Goal: Complete application form

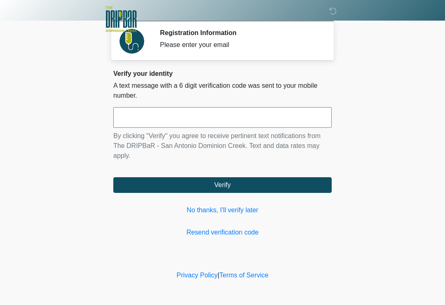
scroll to position [54, 46]
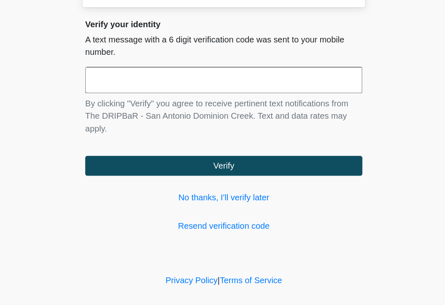
click at [113, 107] on input "text" at bounding box center [222, 117] width 219 height 21
type input "******"
click at [175, 177] on button "Verify" at bounding box center [222, 185] width 219 height 16
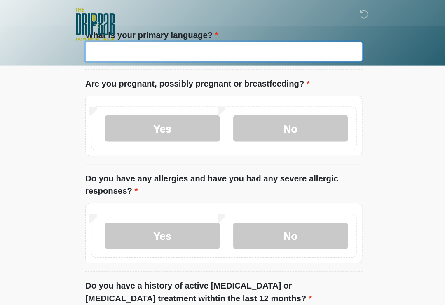
click at [147, 49] on input "What is your primary language?" at bounding box center [222, 41] width 219 height 16
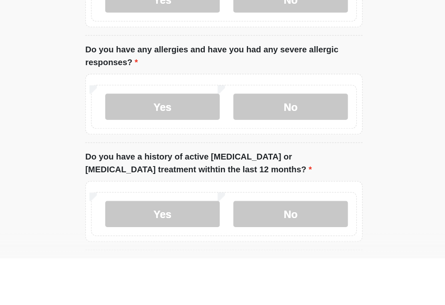
type input "*******"
click at [232, 91] on label "No" at bounding box center [275, 101] width 90 height 21
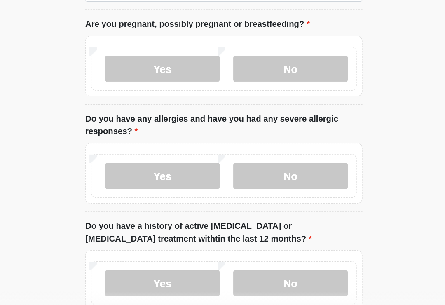
click at [230, 183] on label "No" at bounding box center [275, 193] width 90 height 21
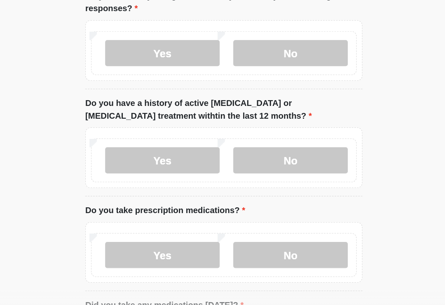
scroll to position [146, 0]
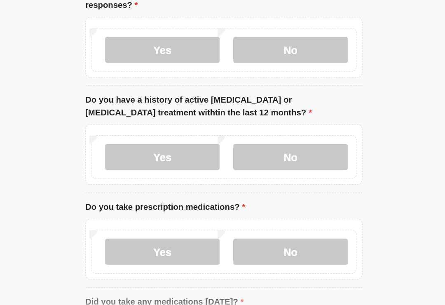
click at [231, 168] on label "No" at bounding box center [275, 178] width 90 height 21
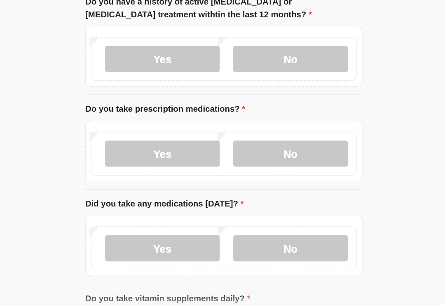
scroll to position [229, 0]
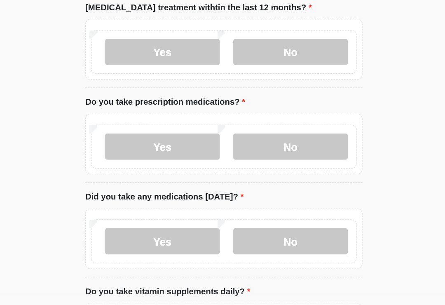
click at [130, 160] on label "Yes" at bounding box center [174, 170] width 90 height 21
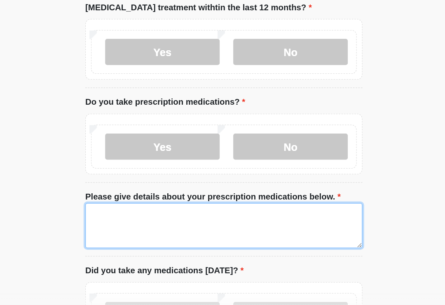
click at [113, 215] on textarea "Please give details about your prescription medications below." at bounding box center [222, 232] width 219 height 35
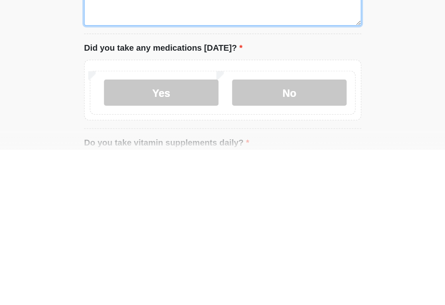
scroll to position [276, 0]
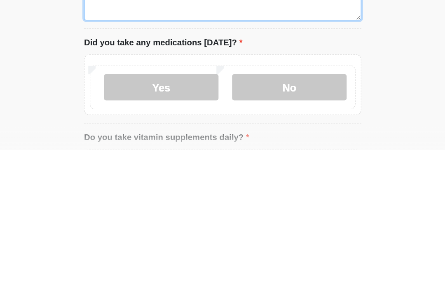
type textarea "**********"
click at [230, 246] on label "No" at bounding box center [275, 256] width 90 height 21
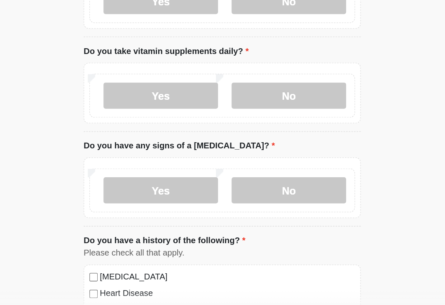
scroll to position [478, 0]
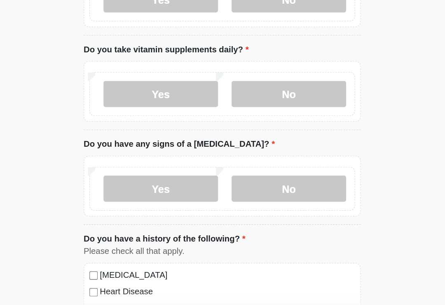
click at [132, 118] on label "Yes" at bounding box center [174, 128] width 90 height 21
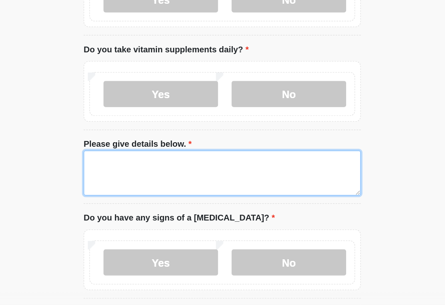
click at [113, 173] on textarea "Please give details below." at bounding box center [222, 190] width 219 height 35
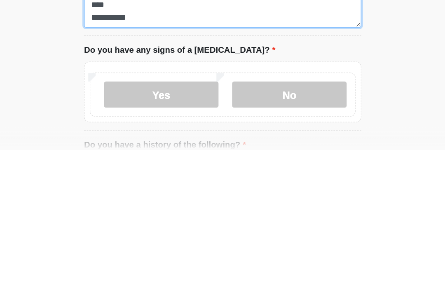
type textarea "**********"
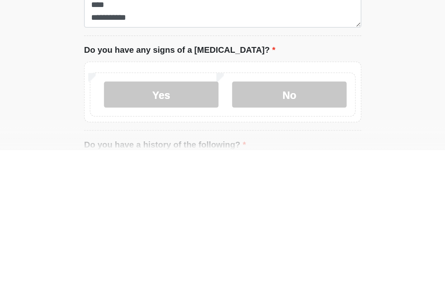
click at [230, 251] on label "No" at bounding box center [275, 261] width 90 height 21
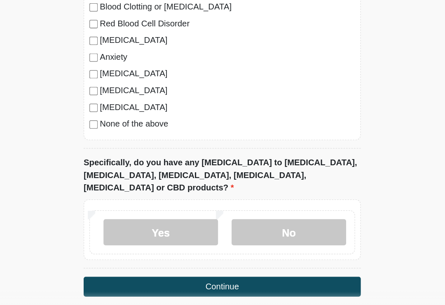
scroll to position [816, 0]
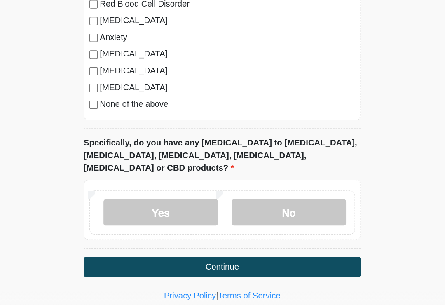
click at [231, 212] on label "No" at bounding box center [275, 222] width 90 height 21
click at [188, 257] on button "Continue" at bounding box center [222, 265] width 219 height 16
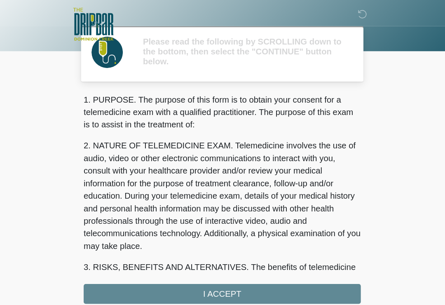
scroll to position [0, 0]
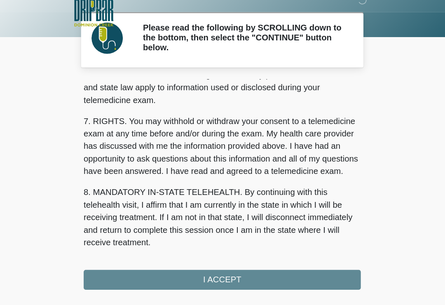
click at [170, 227] on button "I ACCEPT" at bounding box center [222, 232] width 219 height 16
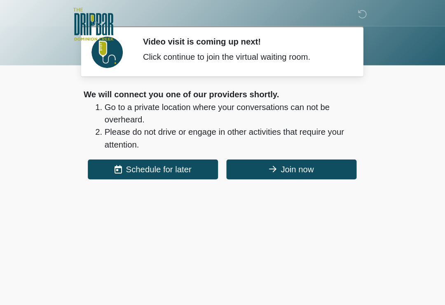
click at [261, 133] on button "Join now" at bounding box center [277, 134] width 103 height 16
